Goal: Use online tool/utility: Utilize a website feature to perform a specific function

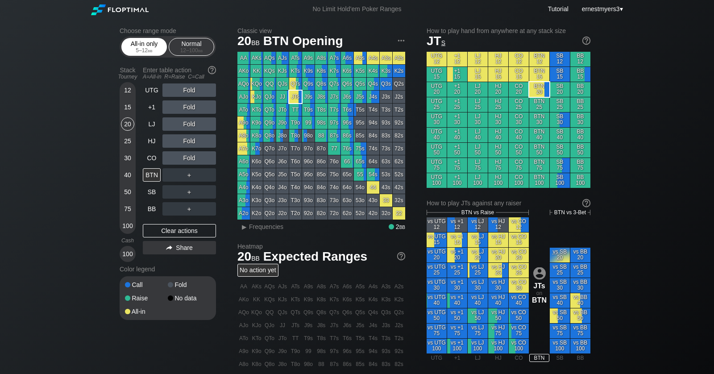
click at [134, 48] on div "5 – 12 bb" at bounding box center [143, 50] width 37 height 6
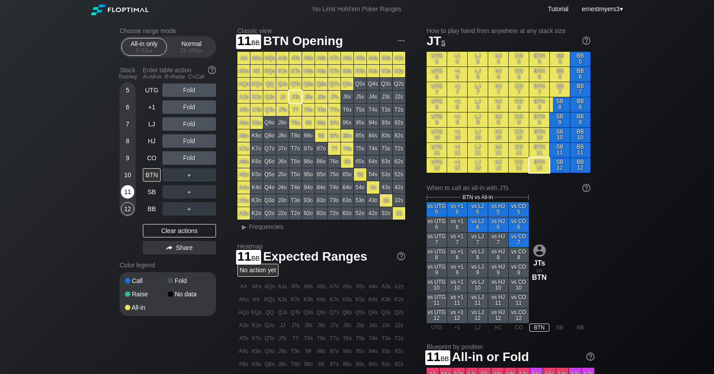
click at [125, 199] on div "11" at bounding box center [127, 193] width 13 height 17
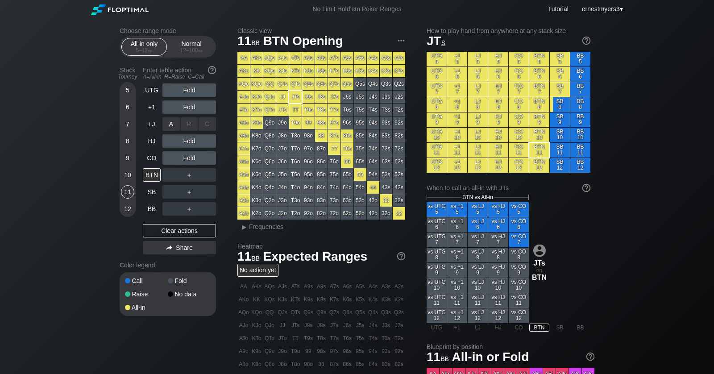
click at [191, 125] on div "R ✕" at bounding box center [189, 123] width 17 height 13
click at [170, 124] on div "A ✕" at bounding box center [170, 123] width 17 height 13
click at [175, 120] on div "A ✕" at bounding box center [170, 123] width 17 height 13
click at [175, 141] on div "A ✕" at bounding box center [170, 140] width 17 height 13
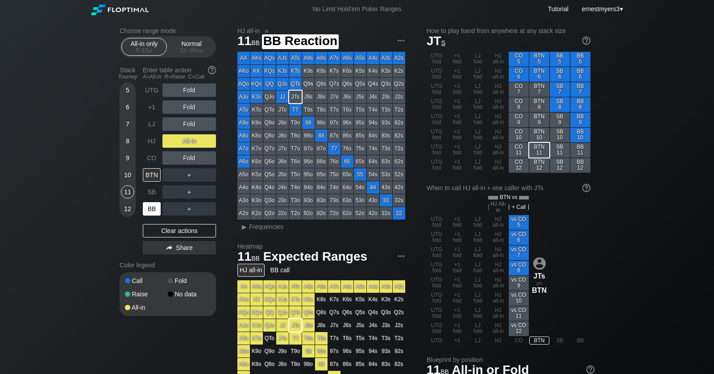
click at [149, 207] on div "BB" at bounding box center [152, 208] width 18 height 13
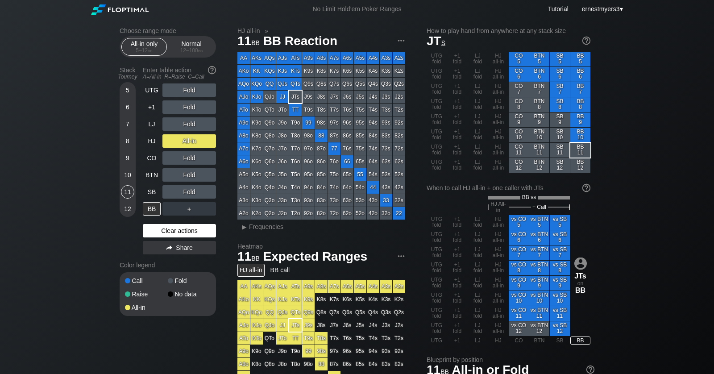
click at [175, 235] on div "Clear actions" at bounding box center [179, 230] width 73 height 13
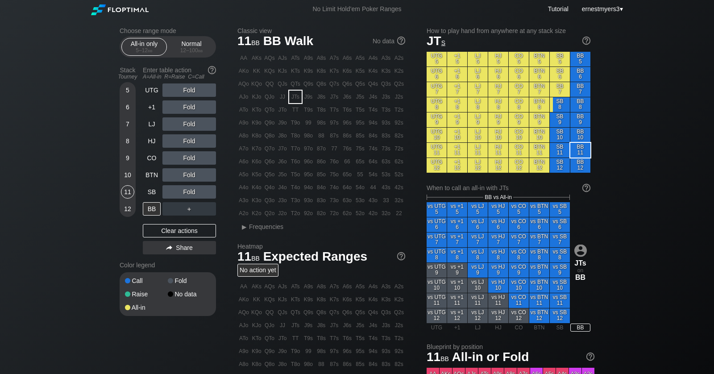
click at [92, 85] on div "Choose range mode All-in only 5 – 12 bb Normal 12 – 100 bb Stack Tourney Enter …" at bounding box center [357, 288] width 714 height 540
click at [192, 47] on div "12 – 100 bb" at bounding box center [191, 50] width 37 height 6
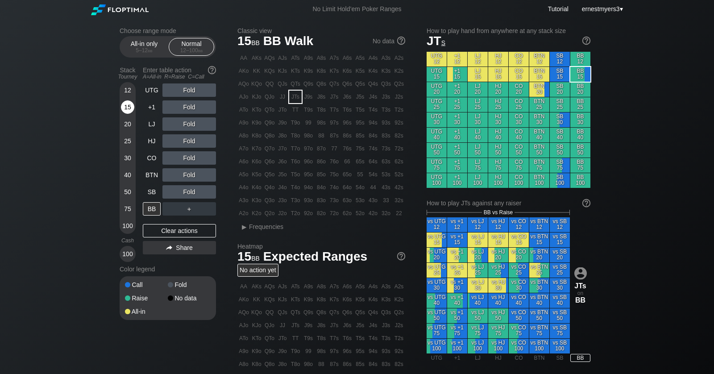
click at [130, 104] on div "15" at bounding box center [127, 106] width 13 height 13
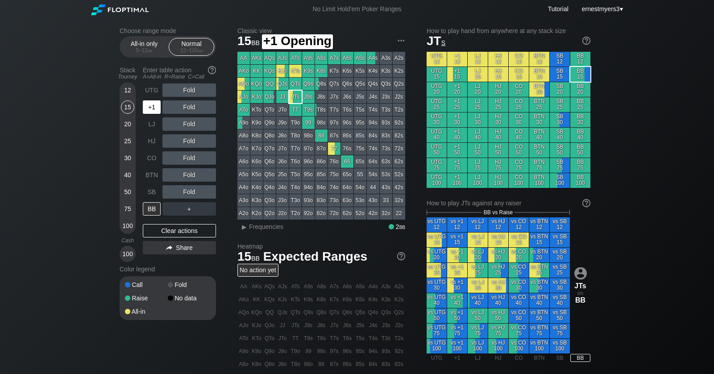
click at [151, 108] on div "+1" at bounding box center [152, 106] width 18 height 13
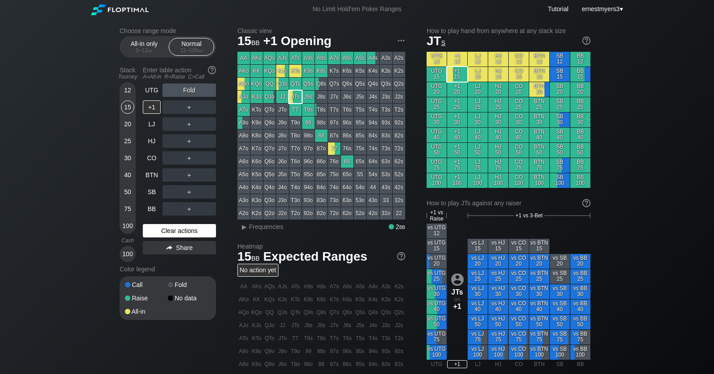
click at [178, 233] on div "Clear actions" at bounding box center [179, 230] width 73 height 13
drag, startPoint x: 187, startPoint y: 104, endPoint x: 180, endPoint y: 105, distance: 6.8
click at [187, 104] on div "R ✕" at bounding box center [189, 106] width 17 height 13
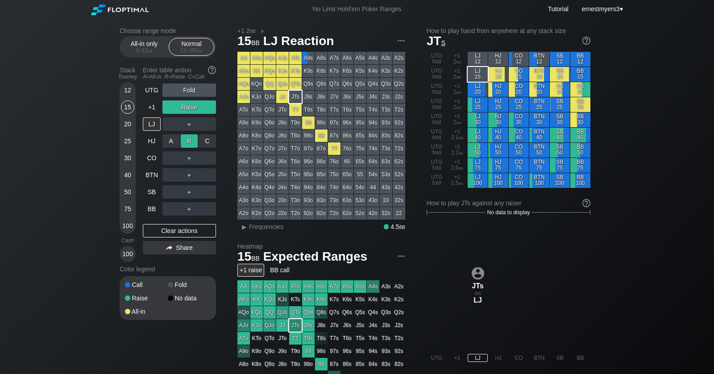
click at [185, 137] on div "R ✕" at bounding box center [189, 140] width 17 height 13
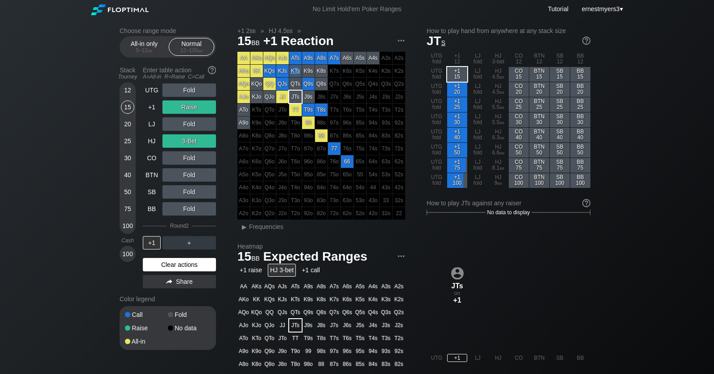
click at [165, 265] on div "Clear actions" at bounding box center [179, 264] width 73 height 13
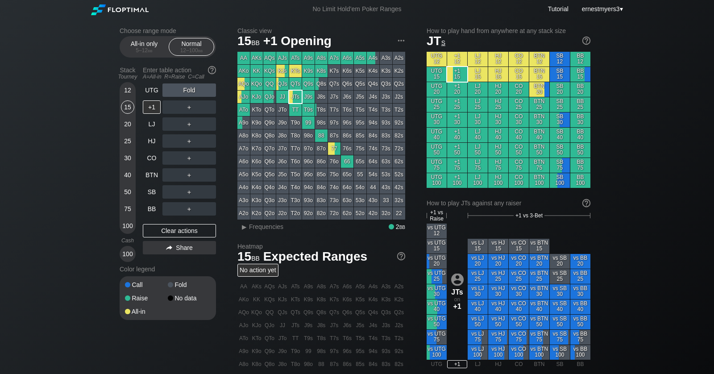
drag, startPoint x: 165, startPoint y: 265, endPoint x: 141, endPoint y: 195, distance: 74.0
click at [165, 264] on div "Color legend" at bounding box center [168, 269] width 96 height 14
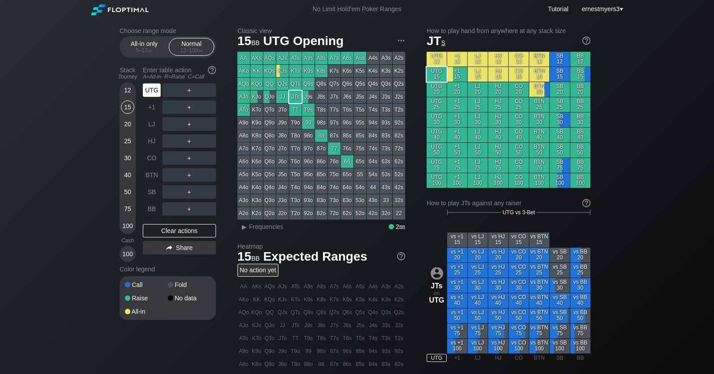
click at [152, 87] on div "UTG" at bounding box center [152, 89] width 18 height 13
click at [129, 91] on div "12" at bounding box center [127, 89] width 13 height 13
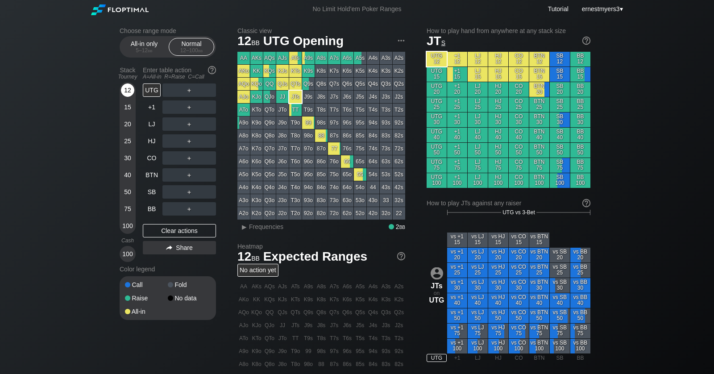
click at [129, 91] on div "12" at bounding box center [127, 89] width 13 height 13
click at [192, 175] on div "R ✕" at bounding box center [189, 174] width 17 height 13
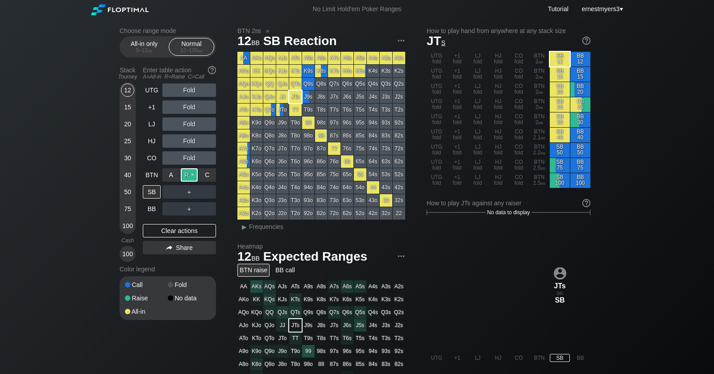
drag, startPoint x: 191, startPoint y: 174, endPoint x: 189, endPoint y: 169, distance: 4.8
click at [191, 172] on div "R ✕" at bounding box center [189, 174] width 17 height 13
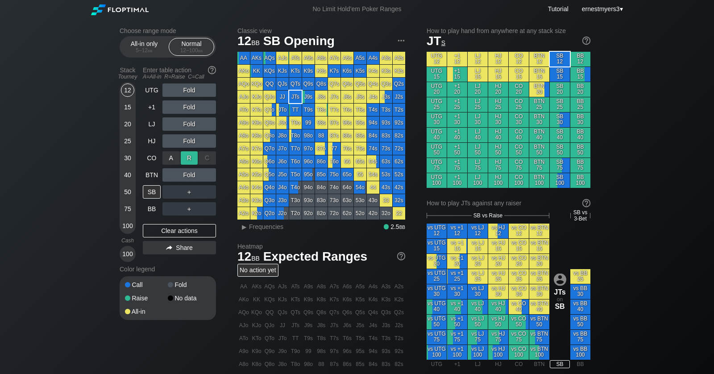
click at [189, 157] on div "R ✕" at bounding box center [189, 157] width 17 height 13
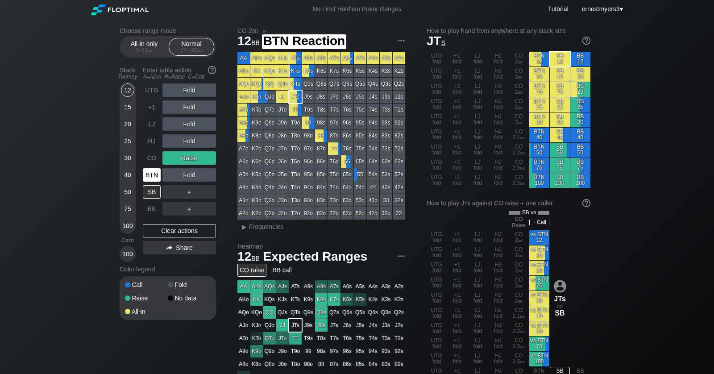
click at [153, 174] on div "BTN" at bounding box center [152, 174] width 18 height 13
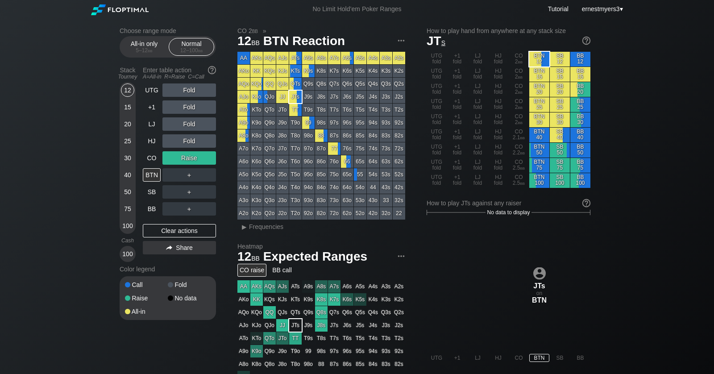
click at [125, 82] on div "Stack Tourney" at bounding box center [127, 73] width 23 height 21
click at [192, 157] on div "R ✕" at bounding box center [189, 157] width 17 height 13
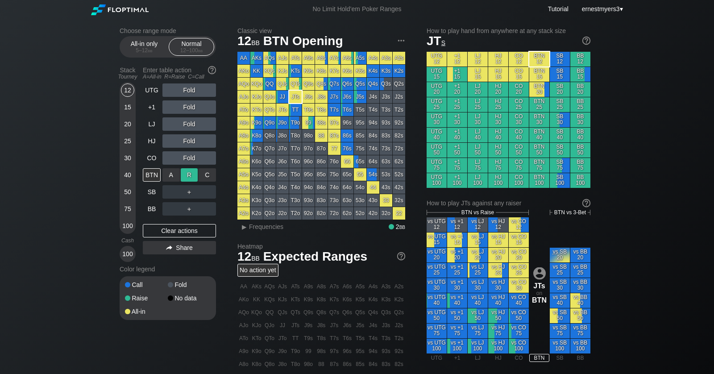
click at [188, 175] on div "R ✕" at bounding box center [189, 174] width 17 height 13
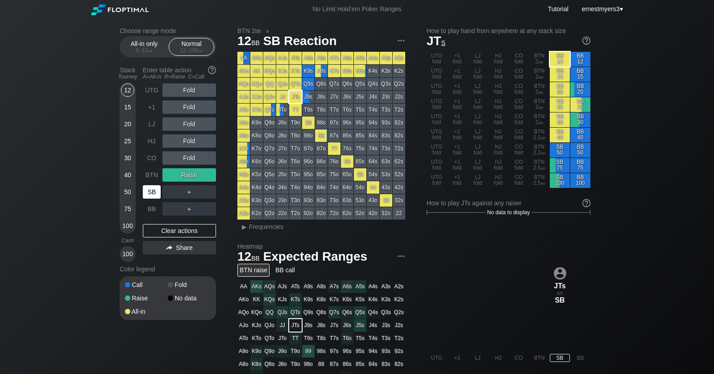
click at [153, 197] on div "SB" at bounding box center [152, 191] width 18 height 13
click at [163, 231] on div "Clear actions" at bounding box center [179, 230] width 73 height 13
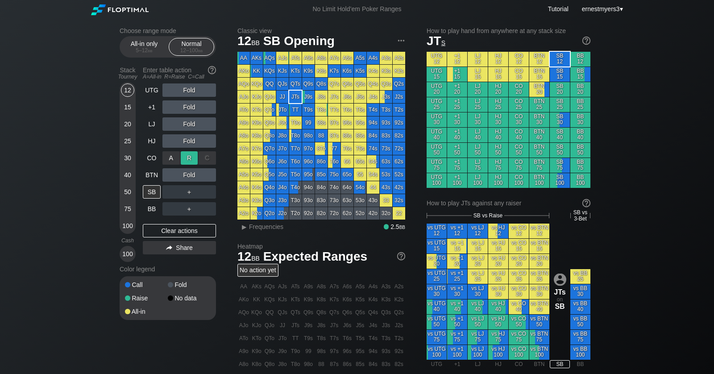
click at [191, 158] on div "R ✕" at bounding box center [189, 157] width 17 height 13
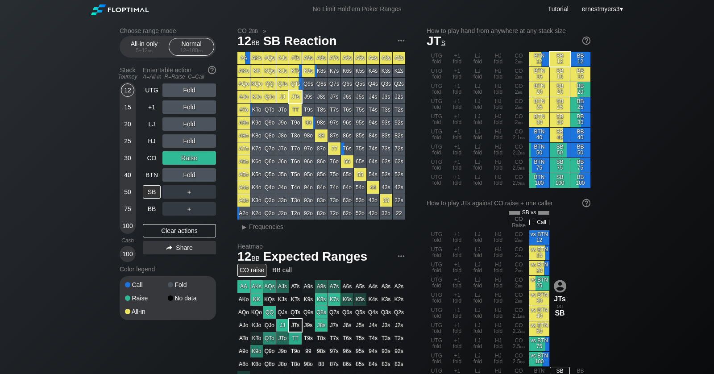
scroll to position [1, 0]
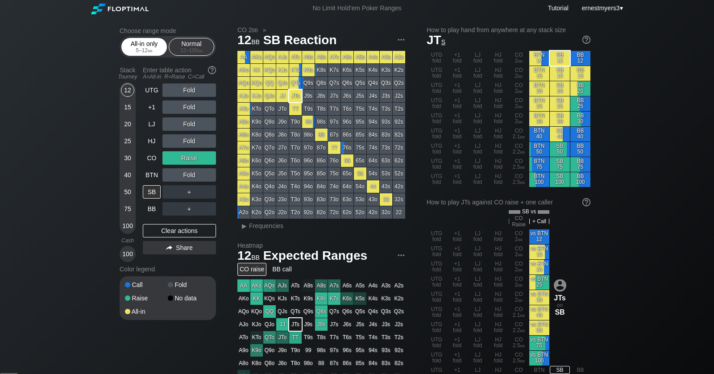
click at [146, 44] on div "All-in only 5 – 12 bb" at bounding box center [144, 46] width 41 height 17
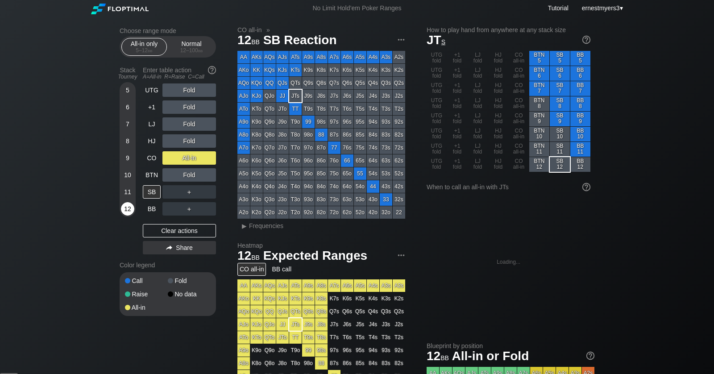
click at [131, 209] on div "12" at bounding box center [127, 208] width 13 height 13
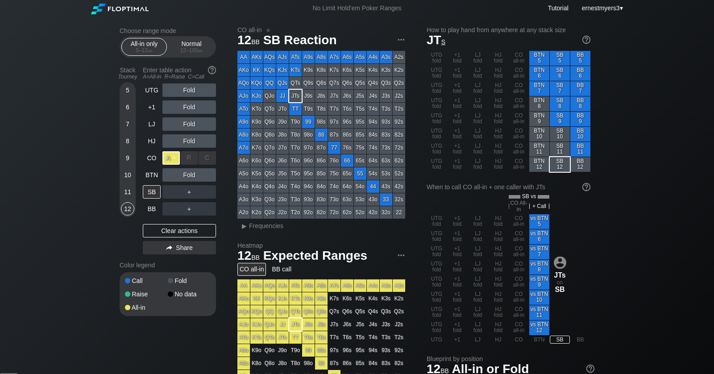
click at [169, 153] on div "A ✕" at bounding box center [170, 157] width 17 height 13
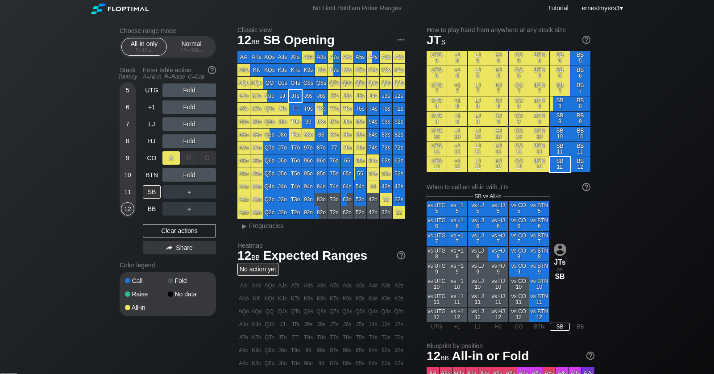
click at [175, 156] on div "A ✕" at bounding box center [170, 157] width 17 height 13
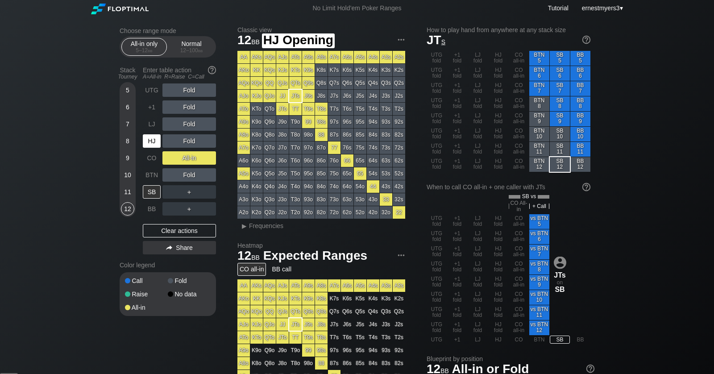
click at [146, 140] on div "HJ" at bounding box center [152, 140] width 18 height 13
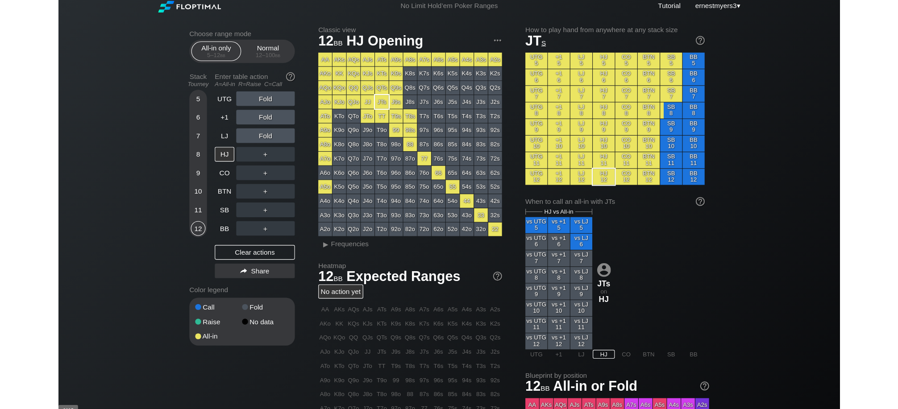
scroll to position [4, 0]
